Goal: Navigation & Orientation: Find specific page/section

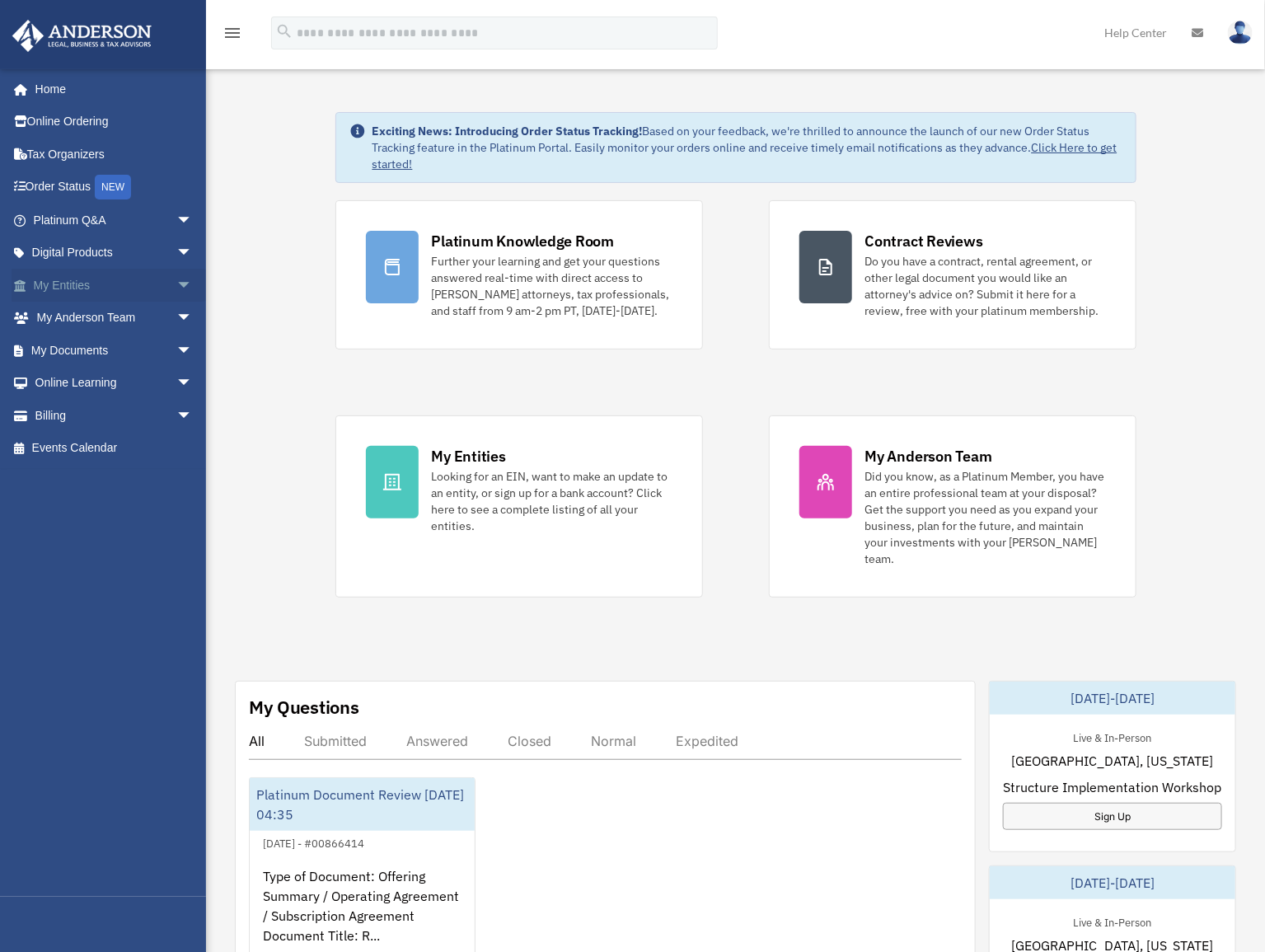
click at [176, 288] on span "arrow_drop_down" at bounding box center [192, 285] width 33 height 33
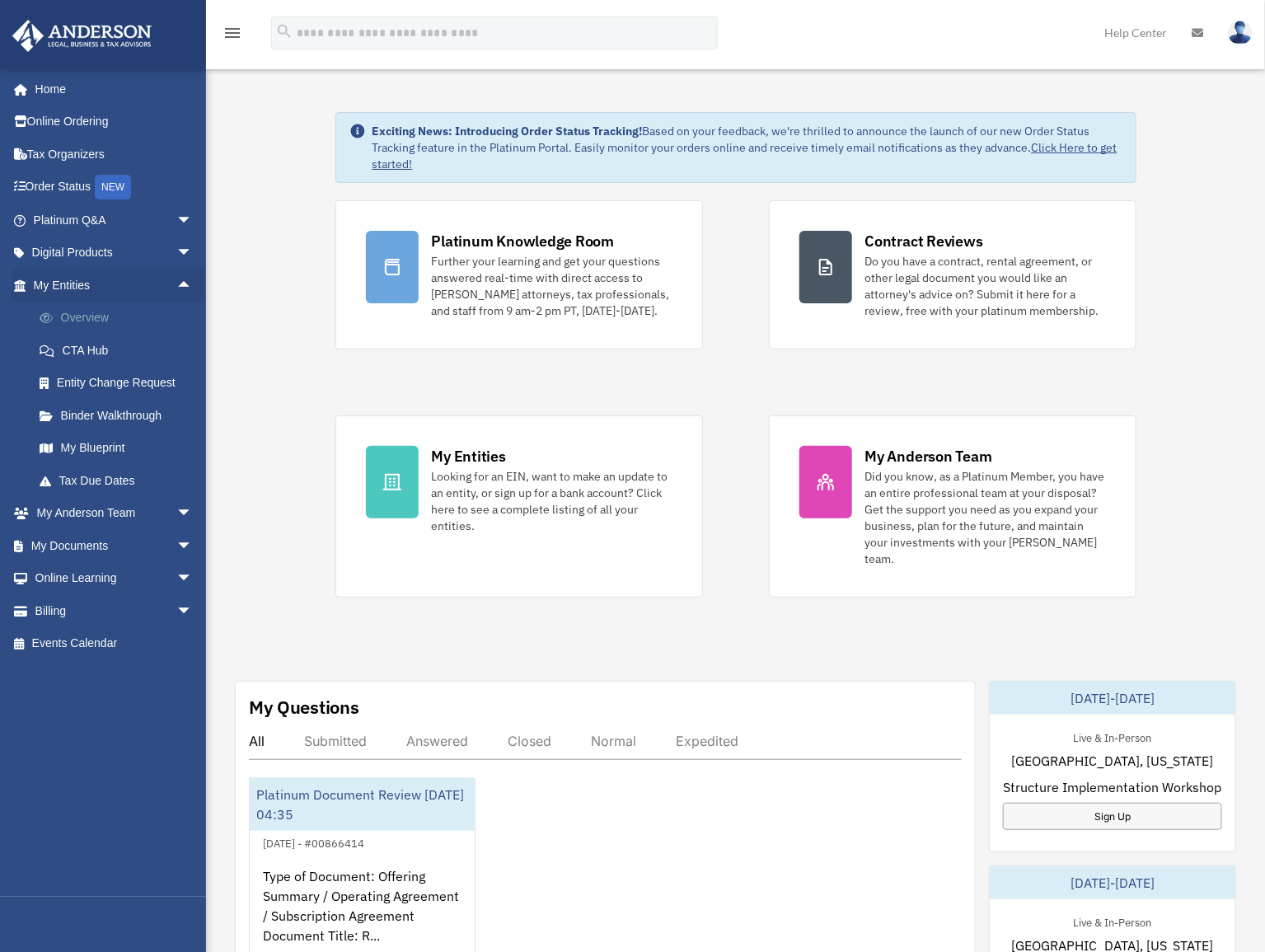
click at [90, 310] on link "Overview" at bounding box center [121, 318] width 195 height 33
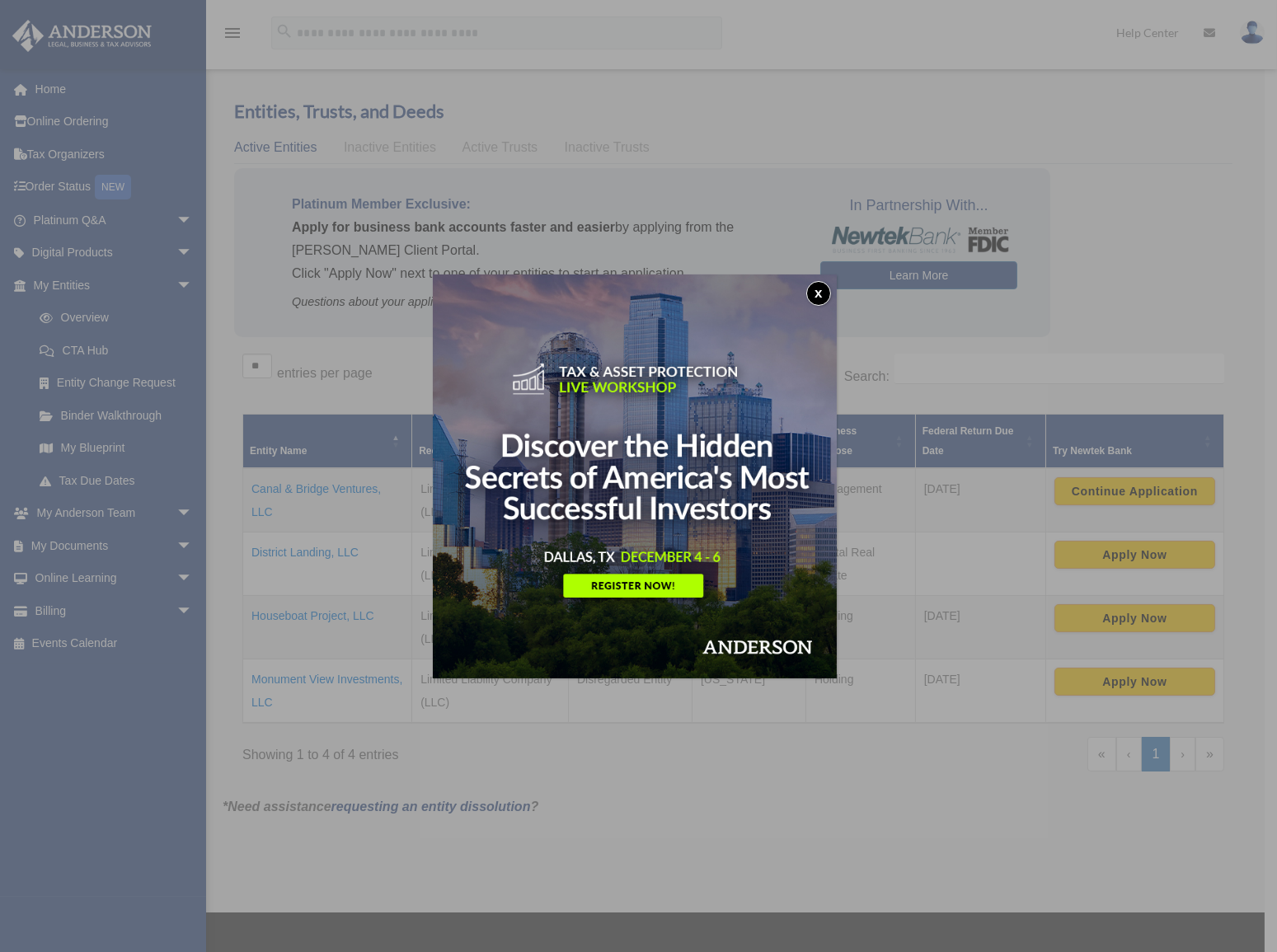
click at [814, 292] on button "x" at bounding box center [818, 292] width 24 height 24
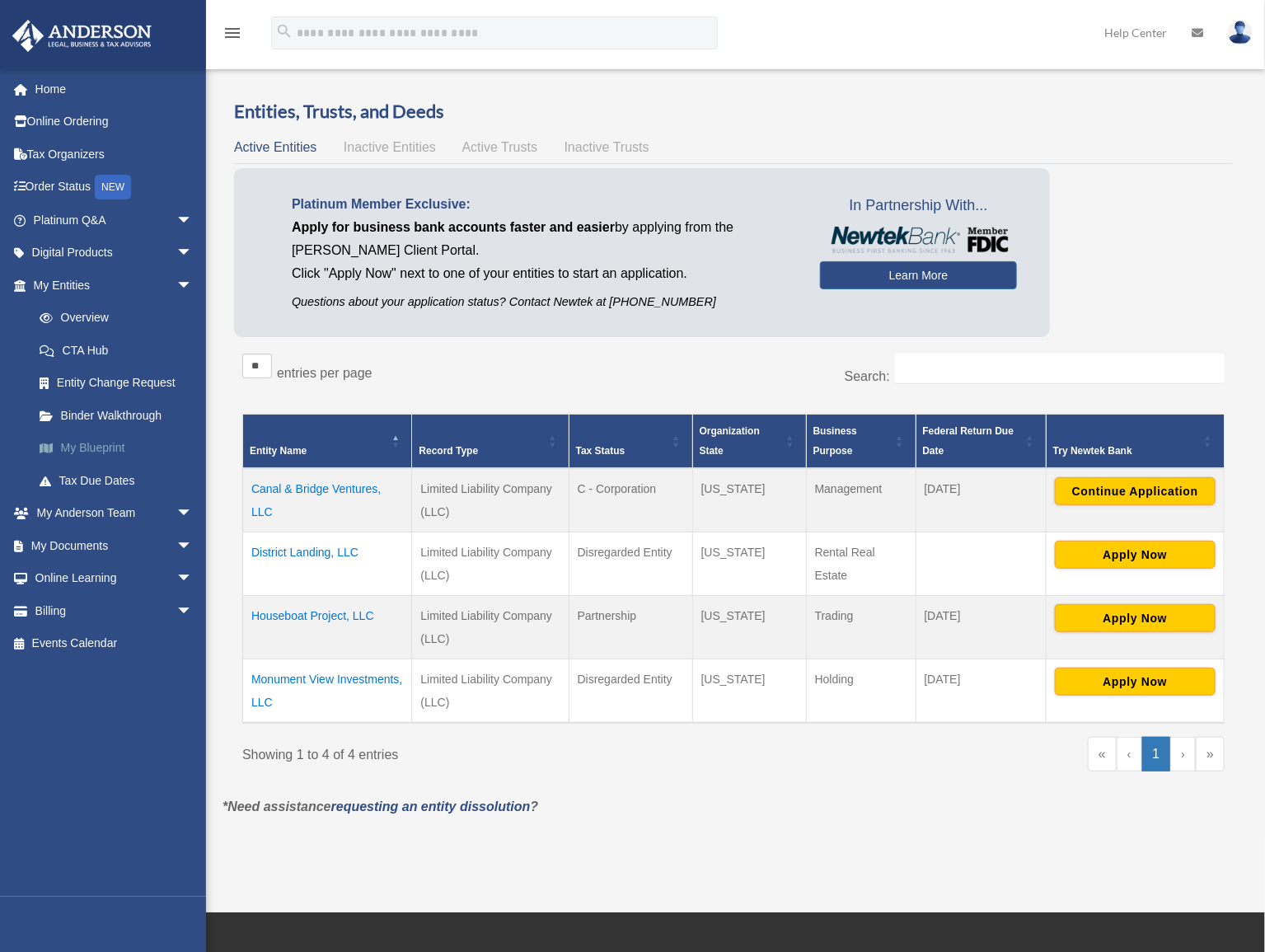
click at [90, 443] on link "My Blueprint" at bounding box center [121, 448] width 195 height 33
